Goal: Transaction & Acquisition: Purchase product/service

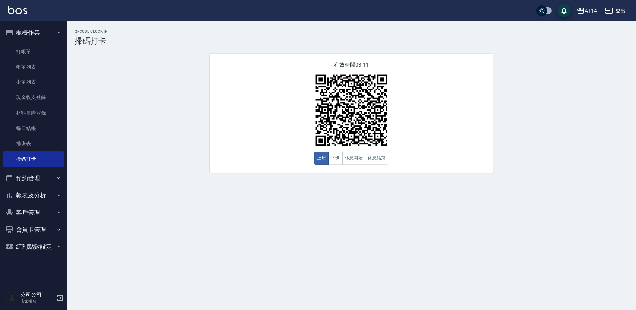
click at [21, 178] on button "預約管理" at bounding box center [33, 178] width 61 height 17
click at [28, 230] on link "單週預約紀錄" at bounding box center [33, 227] width 61 height 15
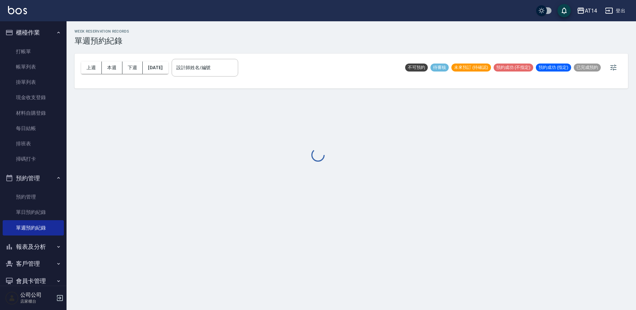
click at [193, 66] on div at bounding box center [318, 155] width 636 height 310
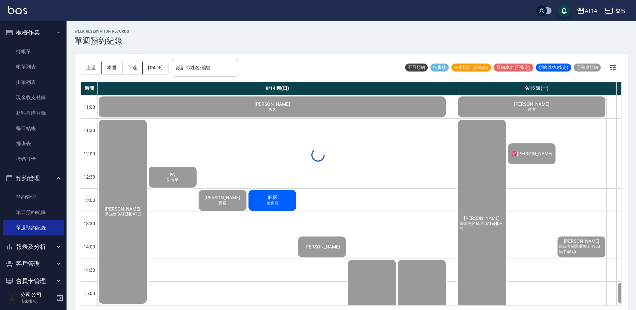
click at [193, 66] on div "設計師姓名/編號 設計師姓名/編號" at bounding box center [205, 68] width 67 height 18
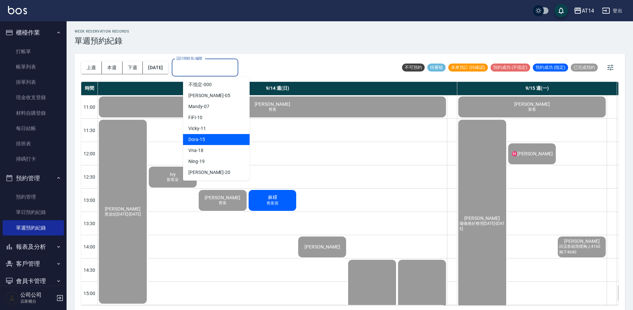
click at [211, 138] on div "Dora -15" at bounding box center [216, 139] width 67 height 11
type input "Dora-15"
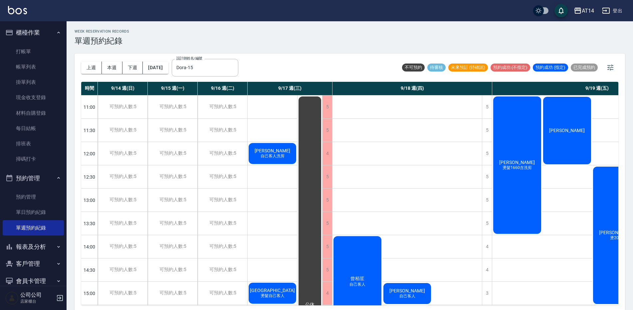
click at [281, 155] on span "自己客人洗剪" at bounding box center [272, 156] width 27 height 6
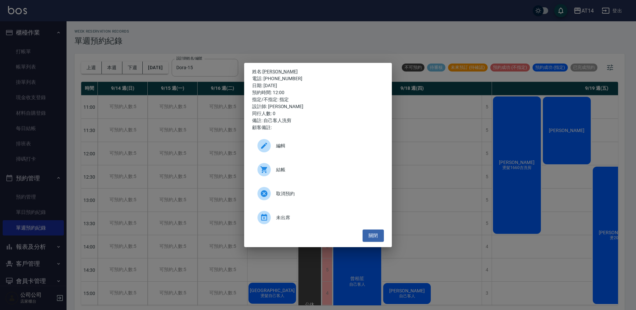
click at [323, 172] on span "結帳" at bounding box center [327, 169] width 102 height 7
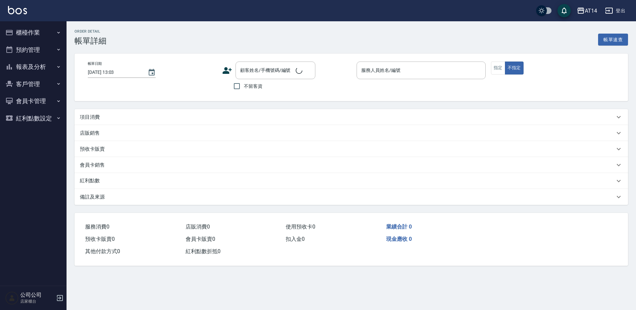
click at [130, 115] on div "項目消費" at bounding box center [347, 117] width 535 height 7
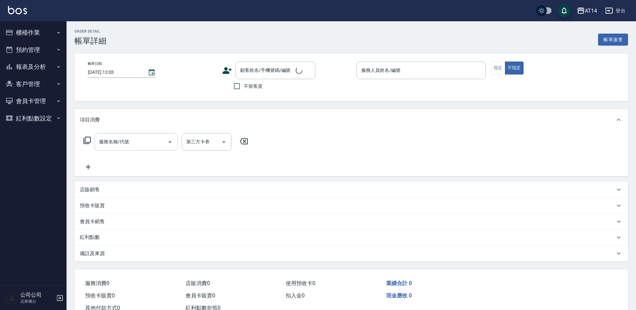
click at [141, 143] on input "服務名稱/代號" at bounding box center [131, 142] width 67 height 12
type input "[DATE] 12:00"
type input "Dora-15"
type input "自己客人洗剪"
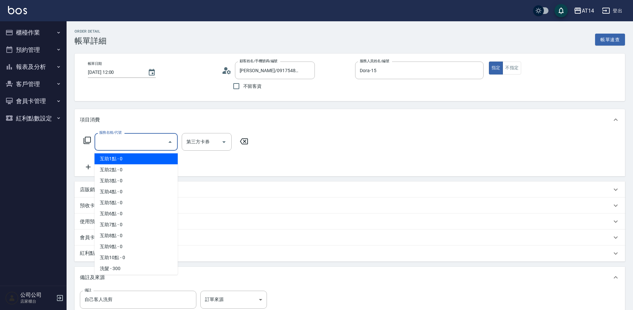
type input "[PERSON_NAME]/0917548378/null"
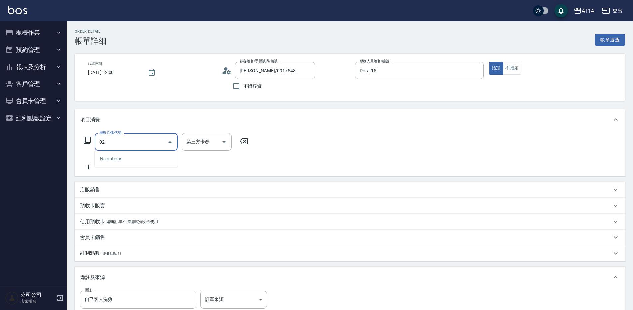
type input "022"
type input "1"
type input "洗髮+剪髮(022)"
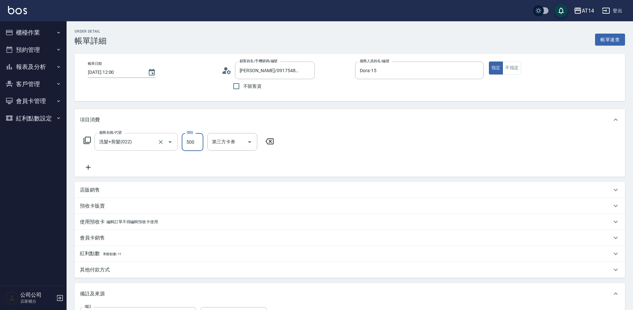
type input "0"
type input "650"
type input "1"
type input "650"
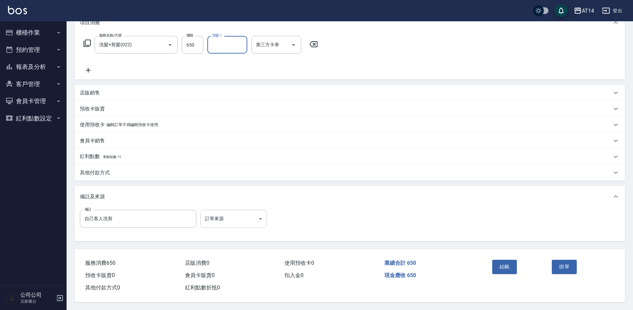
click at [218, 208] on body "AT14 登出 櫃檯作業 打帳單 帳單列表 掛單列表 現金收支登錄 材料自購登錄 每日結帳 排班表 掃碼打卡 預約管理 預約管理 單日預約紀錄 單週預約紀錄 …" at bounding box center [316, 106] width 633 height 407
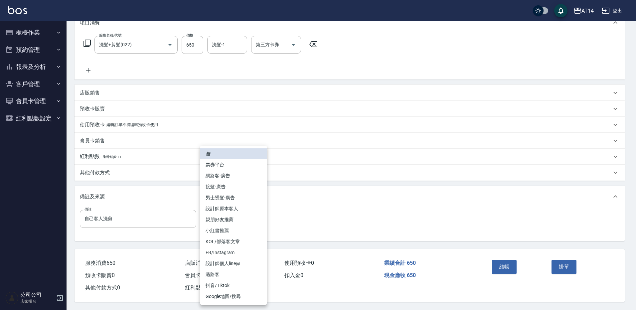
click at [243, 212] on li "設計師原本客人" at bounding box center [233, 208] width 67 height 11
type input "設計師原本客人"
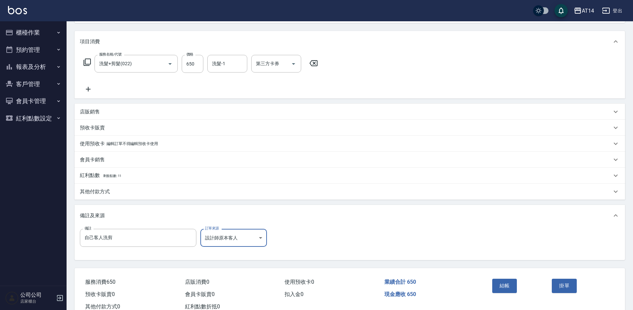
scroll to position [67, 0]
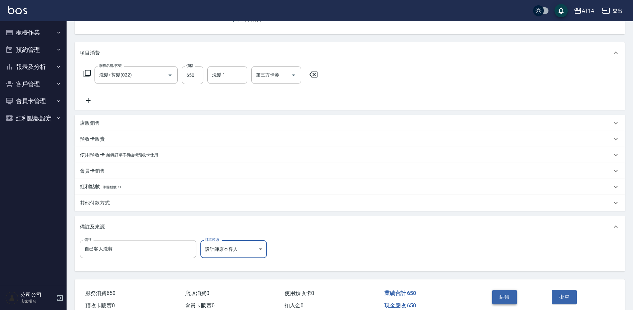
click at [508, 296] on button "結帳" at bounding box center [504, 297] width 25 height 14
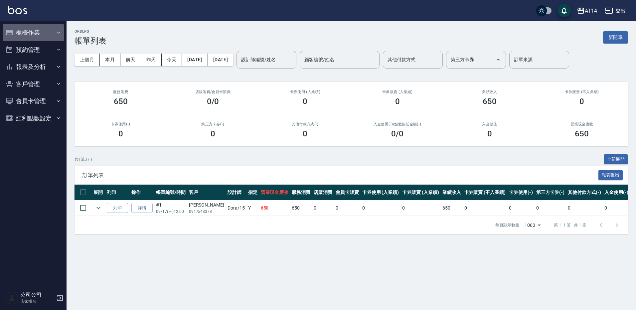
click at [44, 29] on button "櫃檯作業" at bounding box center [33, 32] width 61 height 17
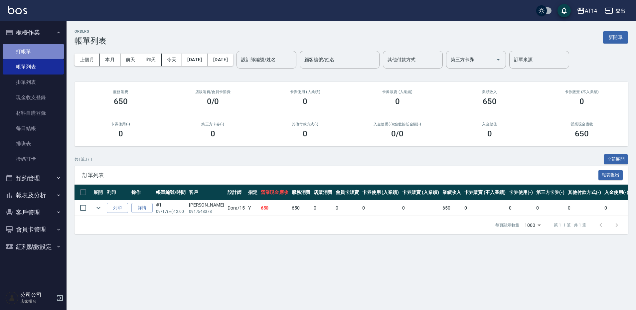
click at [27, 51] on link "打帳單" at bounding box center [33, 51] width 61 height 15
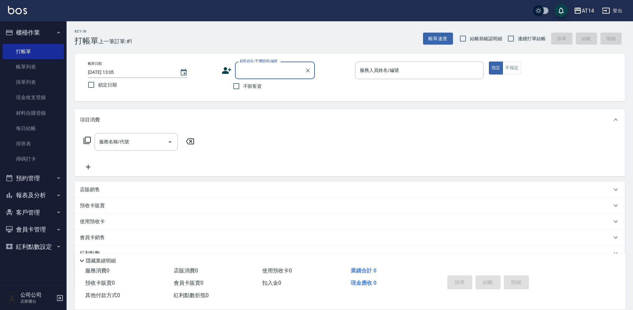
drag, startPoint x: 238, startPoint y: 87, endPoint x: 361, endPoint y: 108, distance: 125.2
click at [238, 87] on input "不留客資" at bounding box center [236, 86] width 14 height 14
checkbox input "true"
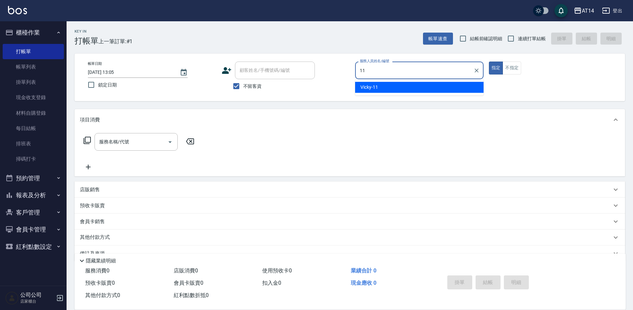
type input "Vicky-11"
type button "true"
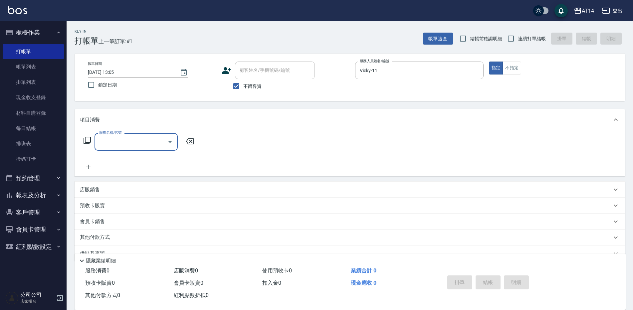
click at [119, 147] on input "服務名稱/代號" at bounding box center [131, 142] width 67 height 12
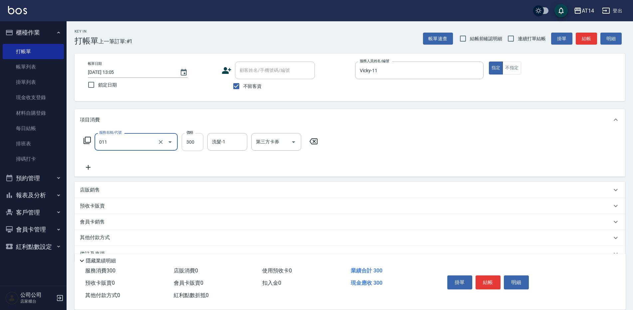
type input "洗髮(011)"
click at [192, 143] on input "300" at bounding box center [193, 142] width 22 height 18
type input "600"
click at [583, 36] on button "結帳" at bounding box center [586, 39] width 21 height 12
